Goal: Task Accomplishment & Management: Use online tool/utility

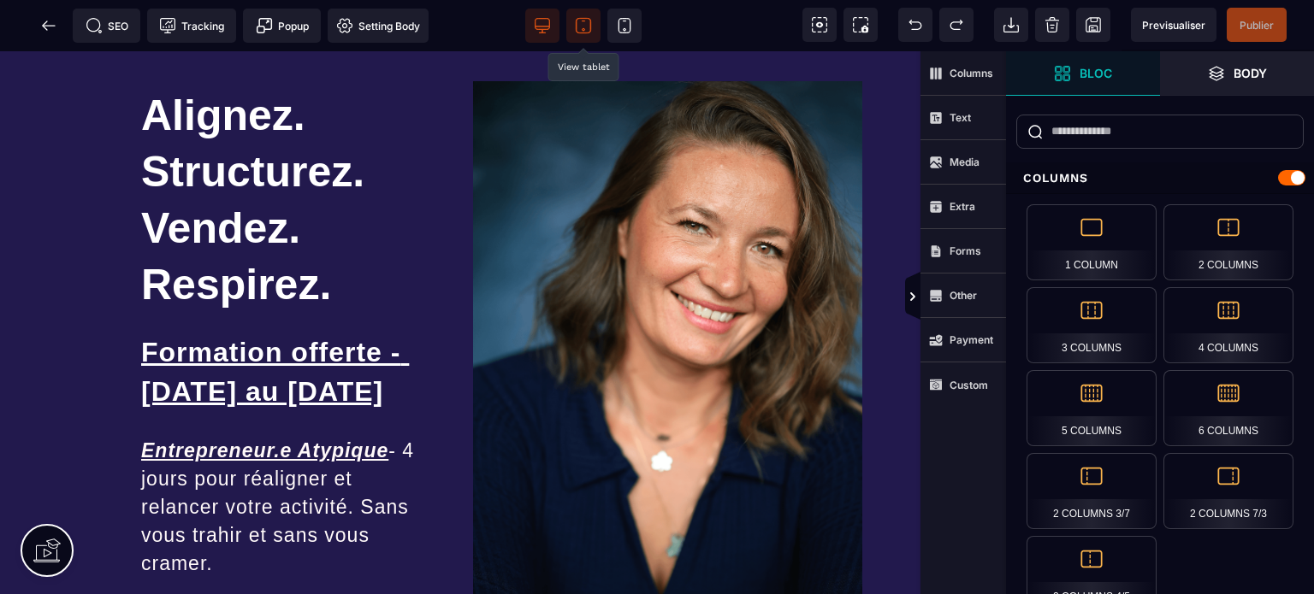
click at [575, 20] on icon at bounding box center [583, 25] width 17 height 17
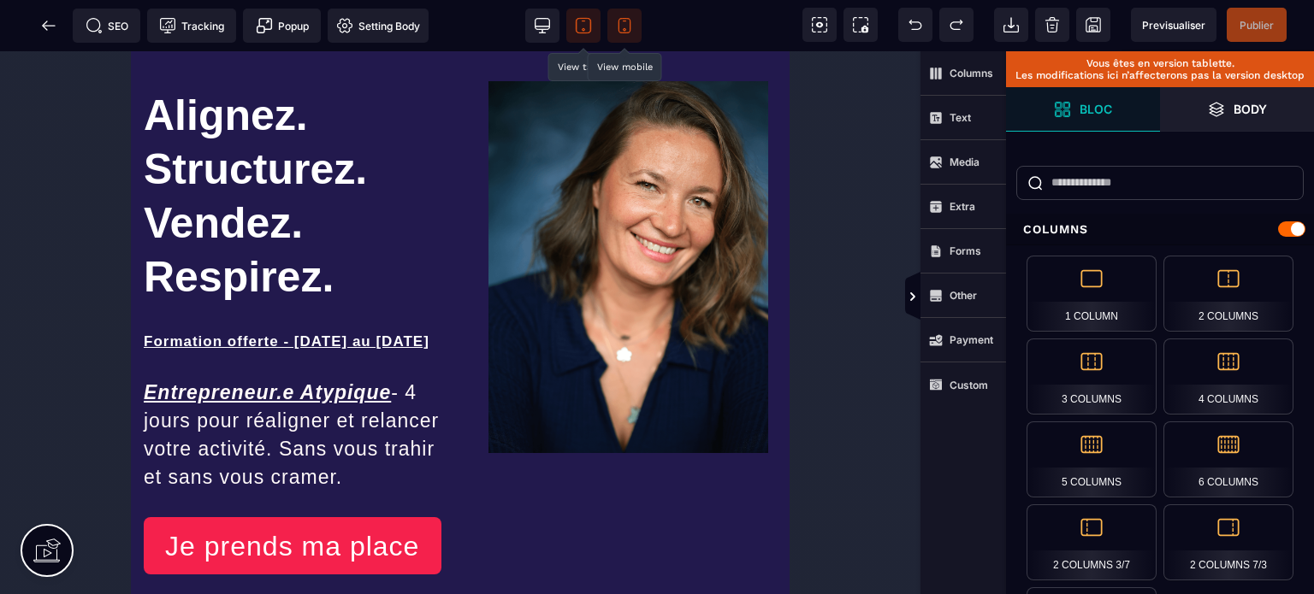
click at [623, 27] on icon at bounding box center [624, 25] width 17 height 17
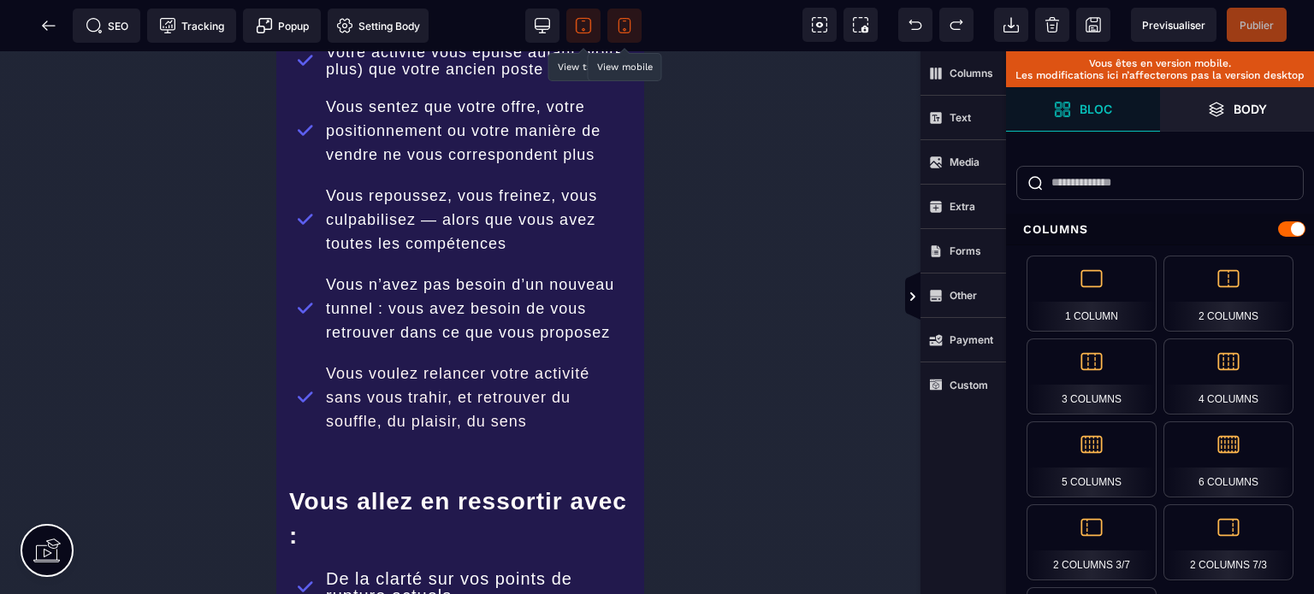
scroll to position [5511, 0]
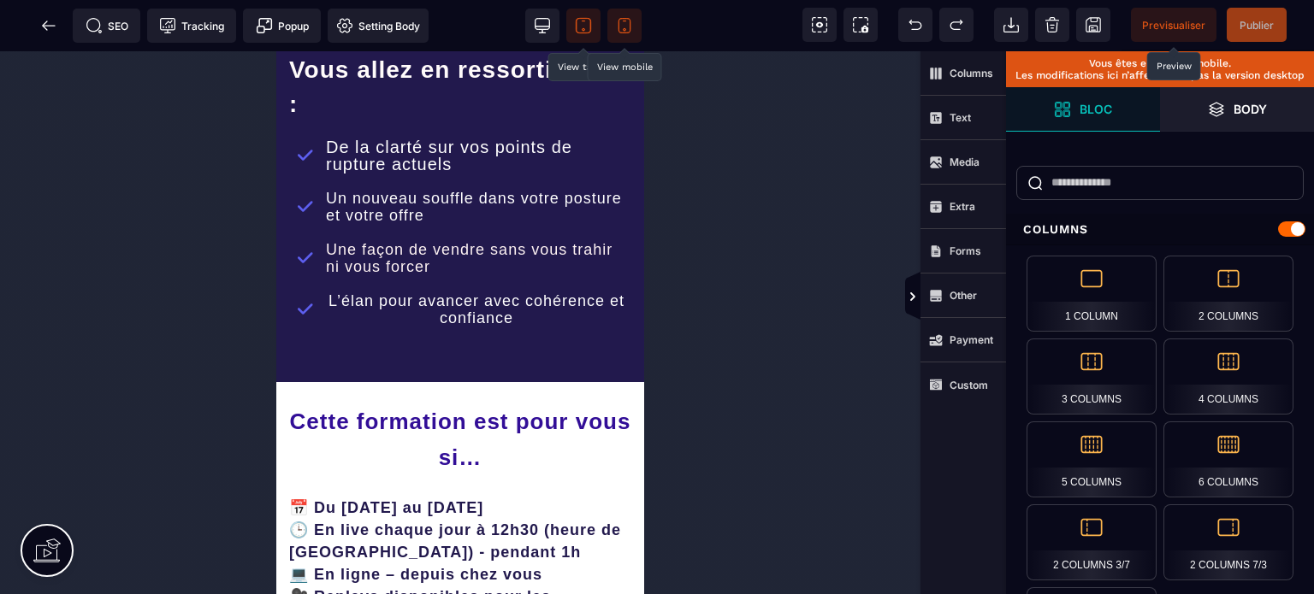
click at [1173, 28] on span "Previsualiser" at bounding box center [1173, 25] width 63 height 13
click at [571, 23] on span at bounding box center [583, 26] width 34 height 34
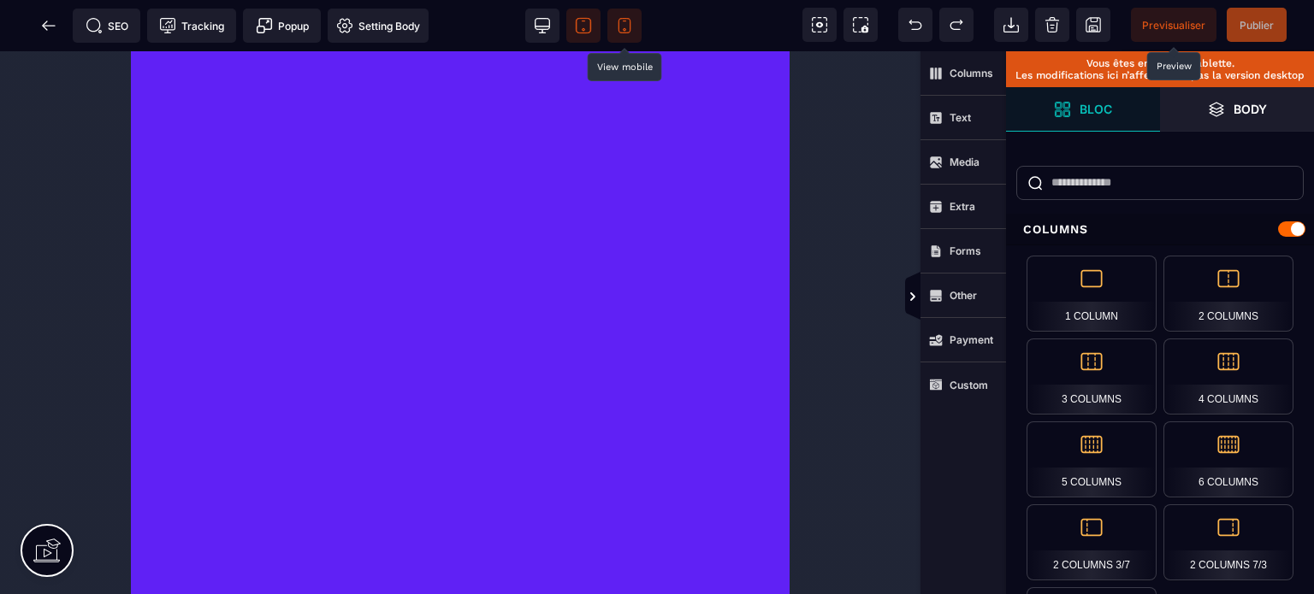
click at [630, 21] on icon at bounding box center [624, 25] width 17 height 17
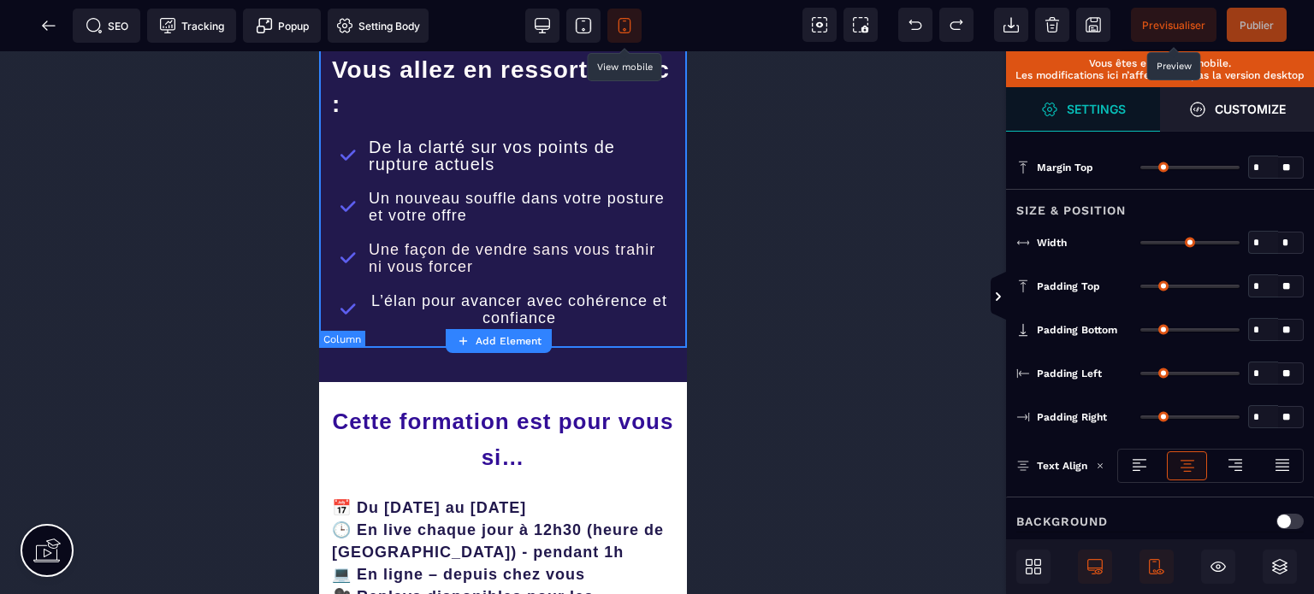
type input "*"
type input "***"
type input "**"
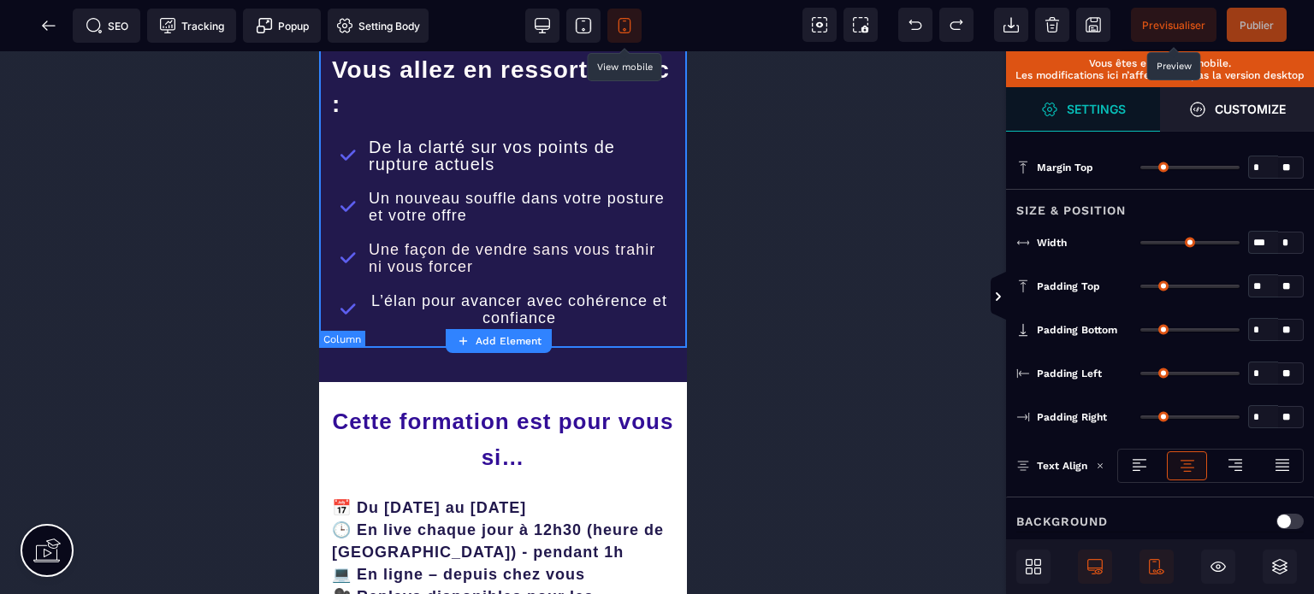
type input "**"
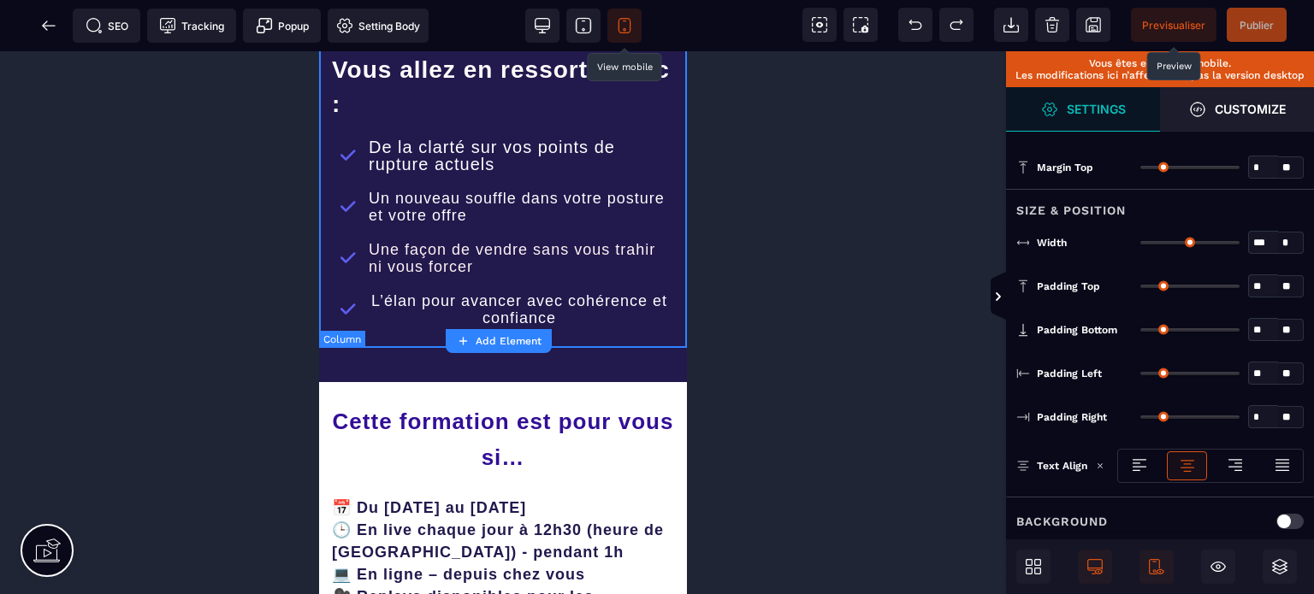
type input "**"
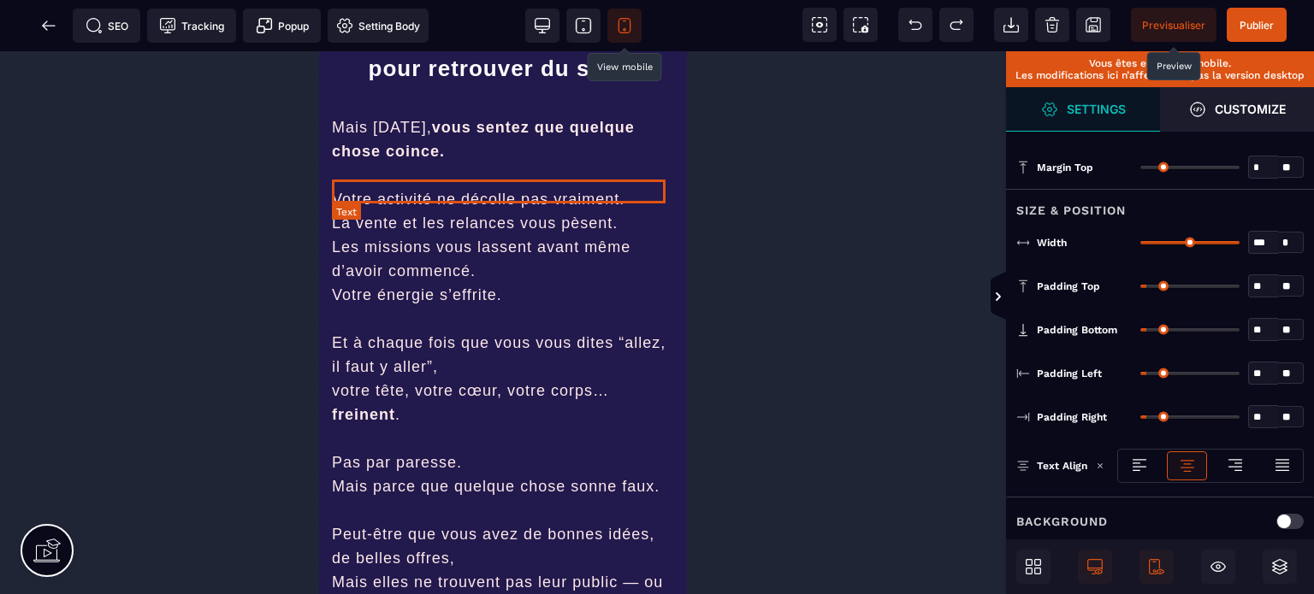
scroll to position [859, 0]
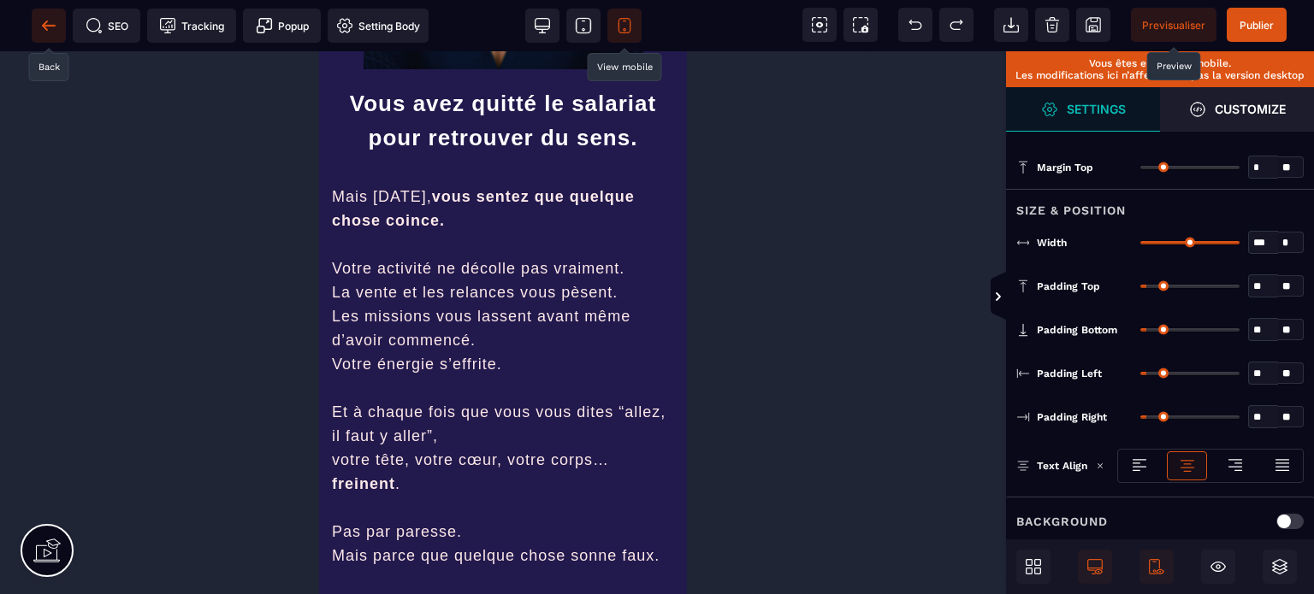
click at [47, 25] on icon at bounding box center [48, 25] width 13 height 1
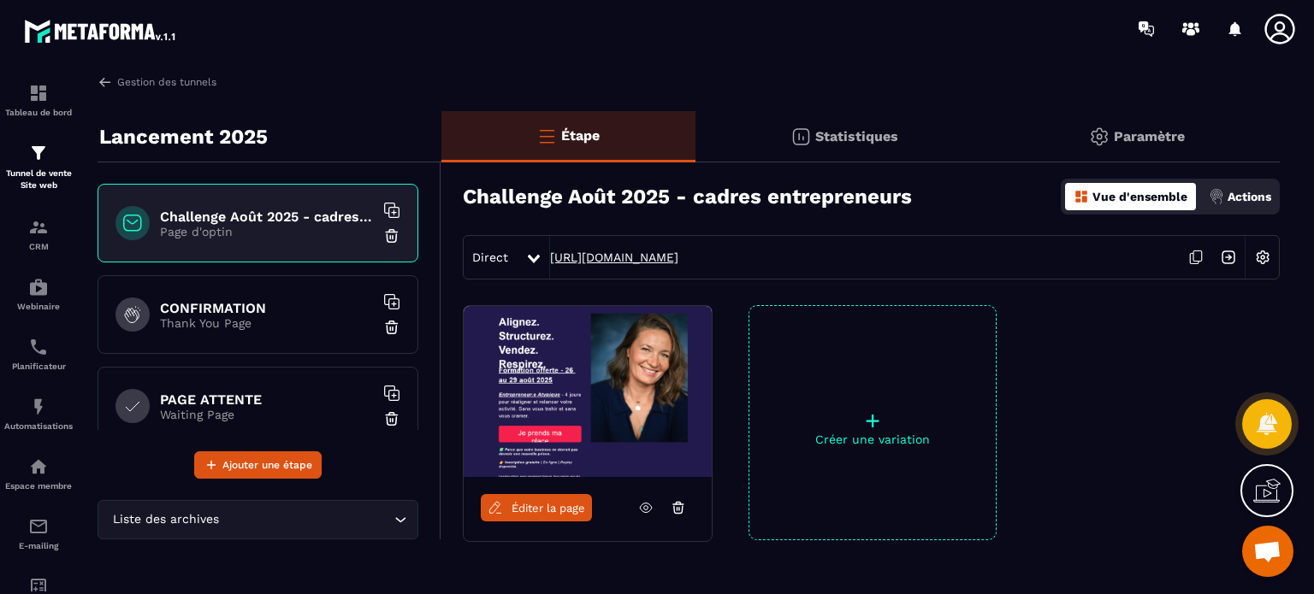
click at [678, 263] on link "[URL][DOMAIN_NAME]" at bounding box center [614, 258] width 128 height 14
click at [221, 322] on p "Thank You Page" at bounding box center [267, 323] width 214 height 14
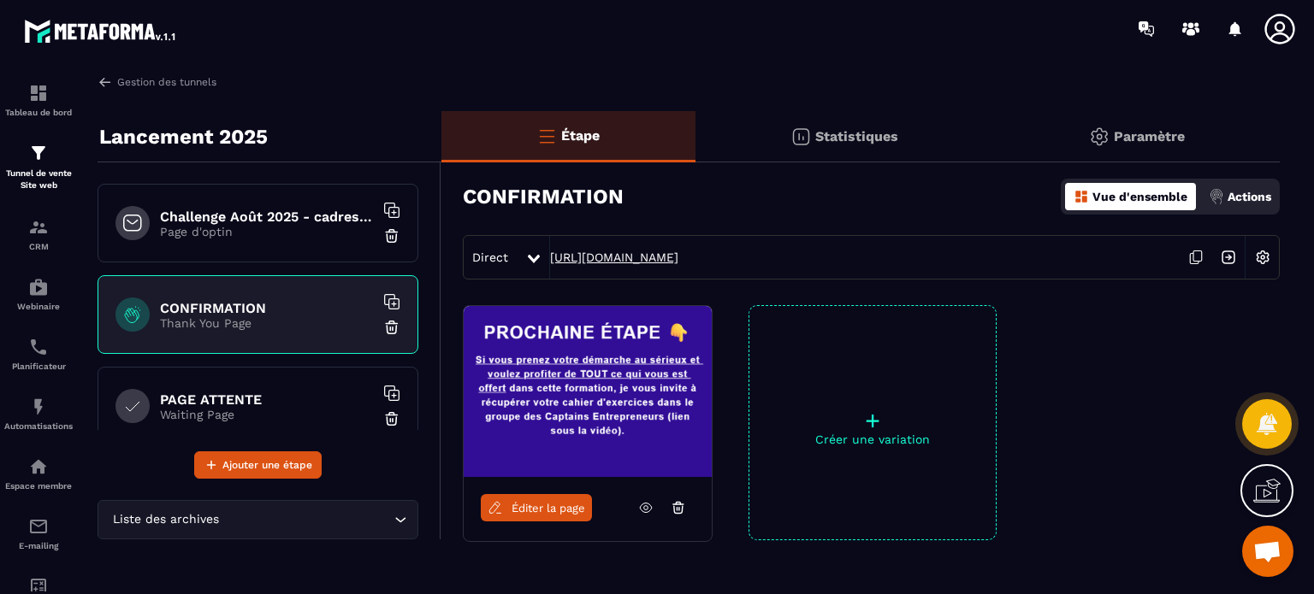
click at [678, 252] on link "[URL][DOMAIN_NAME]" at bounding box center [614, 258] width 128 height 14
click at [263, 373] on div "PAGE ATTENTE Waiting Page" at bounding box center [257, 406] width 321 height 79
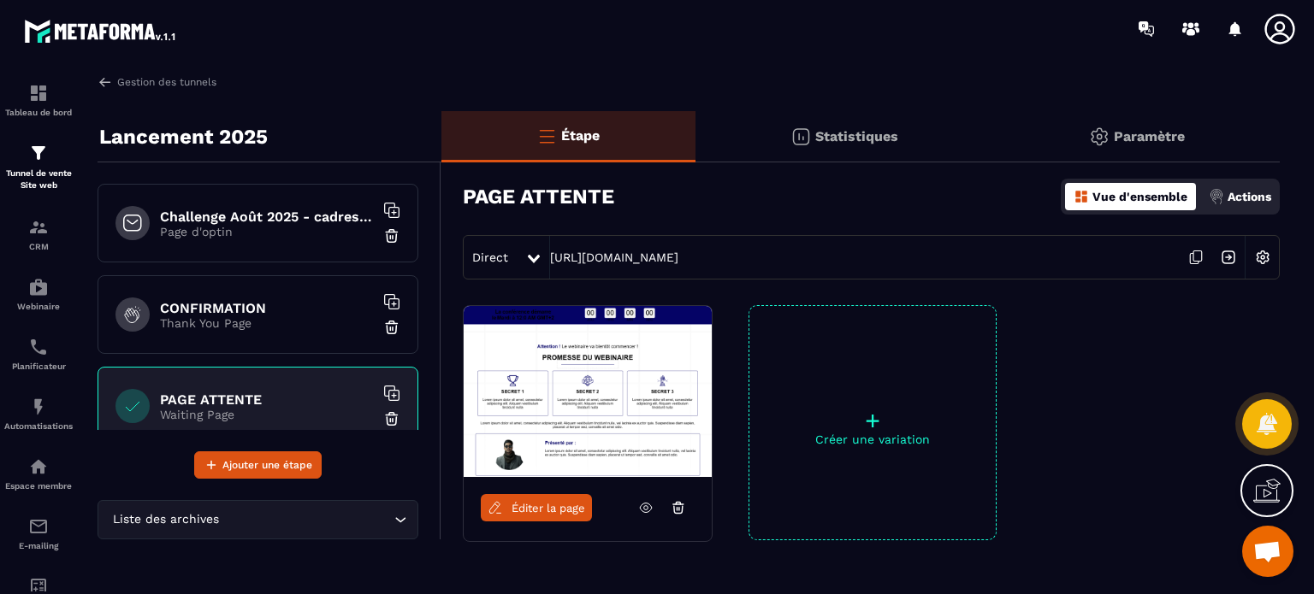
click at [641, 265] on div "Direct [URL][DOMAIN_NAME]" at bounding box center [871, 257] width 817 height 44
click at [643, 255] on link "[URL][DOMAIN_NAME]" at bounding box center [614, 258] width 128 height 14
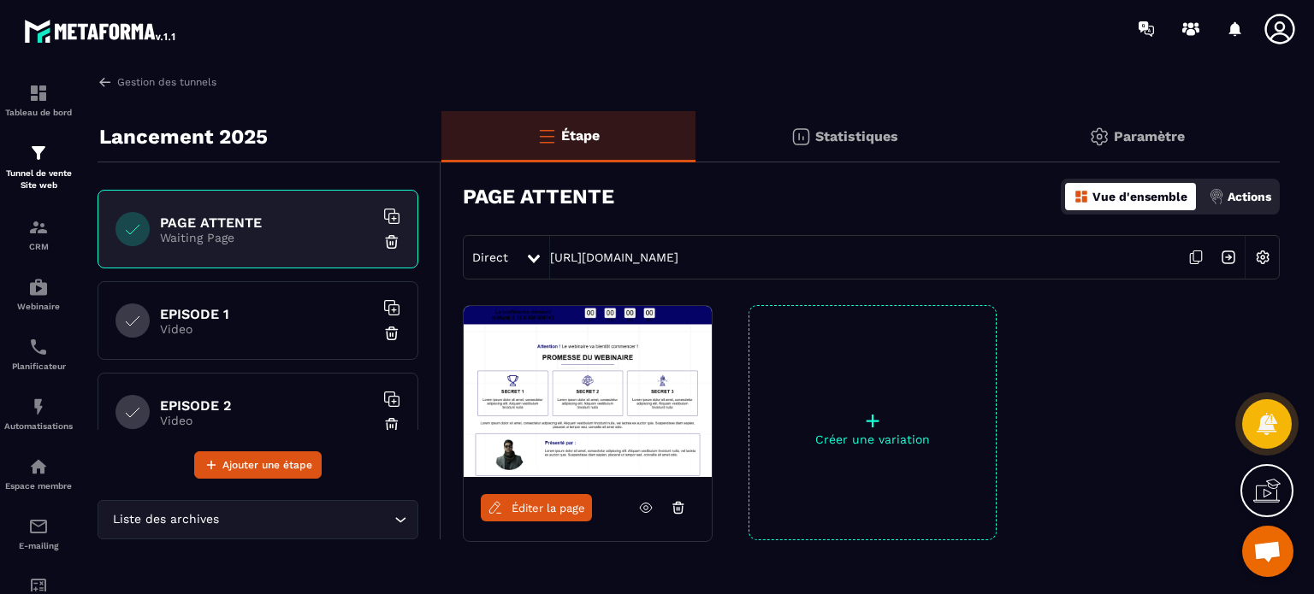
scroll to position [206, 0]
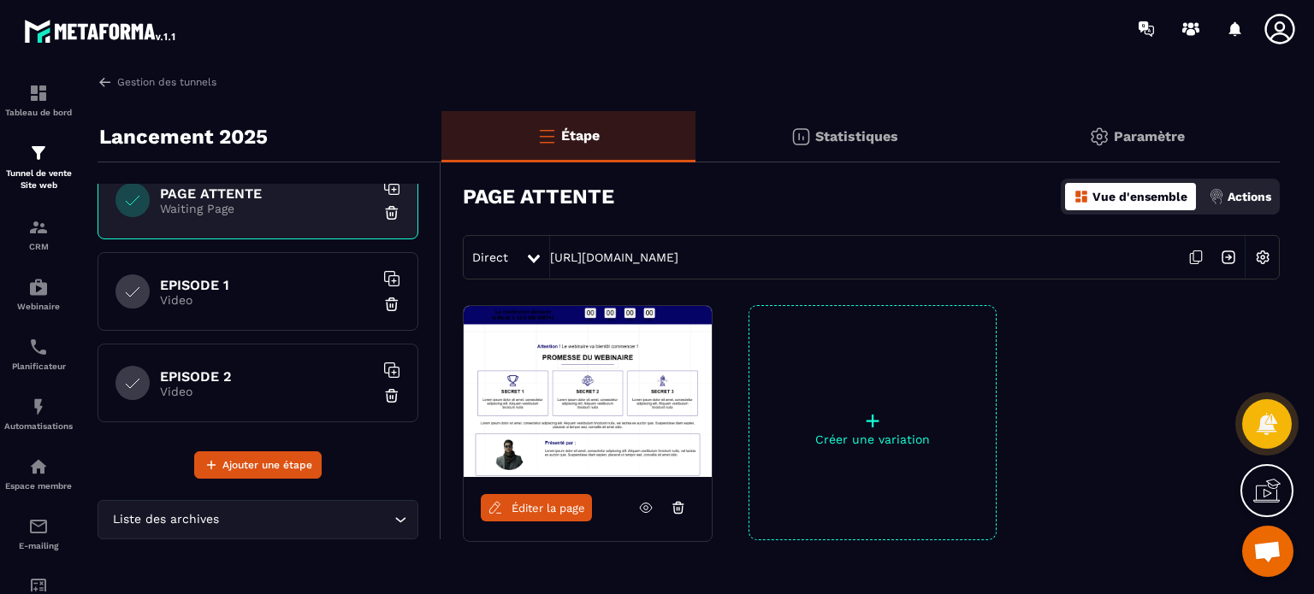
click at [270, 281] on h6 "EPISODE 1" at bounding box center [267, 285] width 214 height 16
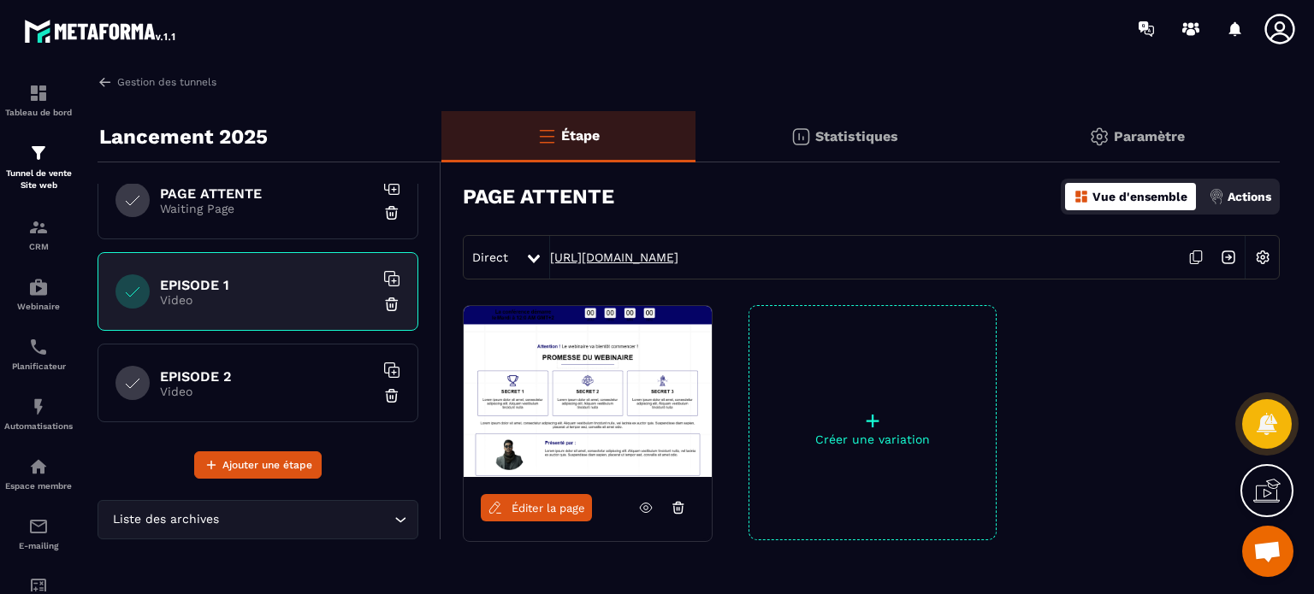
click at [621, 257] on link "[URL][DOMAIN_NAME]" at bounding box center [614, 258] width 128 height 14
click at [281, 217] on div "PAGE ATTENTE Waiting Page" at bounding box center [257, 200] width 321 height 79
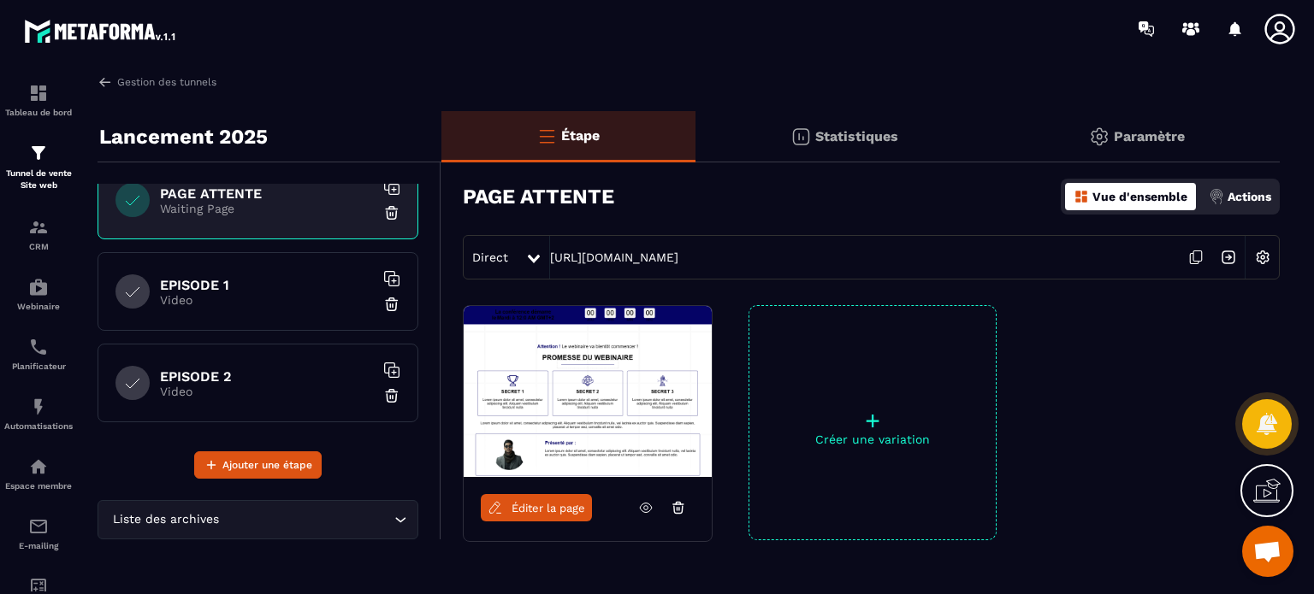
click at [286, 314] on div "EPISODE 1 Video" at bounding box center [257, 291] width 321 height 79
